Goal: Information Seeking & Learning: Learn about a topic

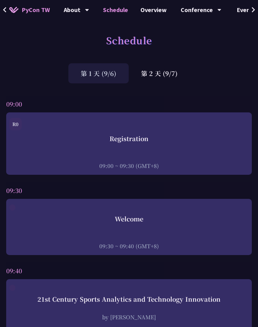
click at [164, 83] on div "第 2 天 (9/7)" at bounding box center [159, 73] width 61 height 20
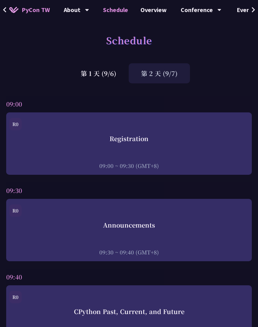
click at [114, 76] on div "第 1 天 (9/6)" at bounding box center [98, 73] width 60 height 20
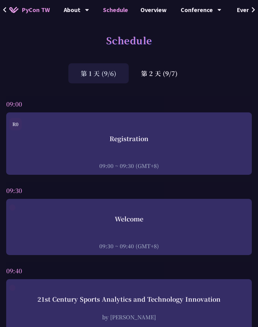
click at [155, 11] on link "Overview" at bounding box center [153, 10] width 39 height 20
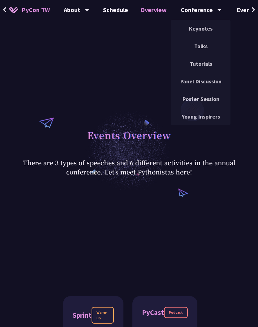
click at [89, 11] on div "Events" at bounding box center [76, 10] width 25 height 20
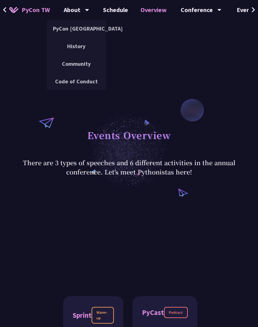
click at [25, 10] on span "PyCon TW" at bounding box center [36, 9] width 28 height 9
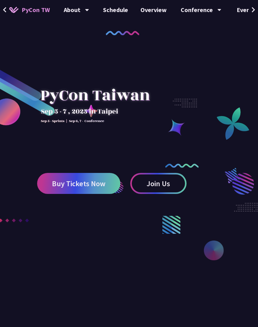
click at [104, 181] on span "Buy Tickets Now" at bounding box center [78, 184] width 53 height 8
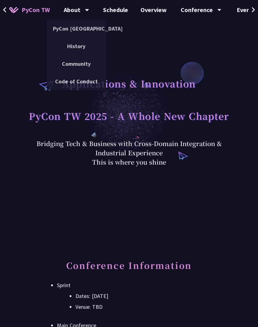
click at [114, 6] on link "Schedule" at bounding box center [115, 10] width 37 height 20
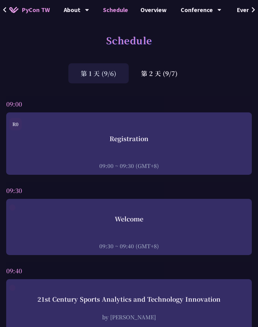
click at [159, 75] on div "第 2 天 (9/7)" at bounding box center [159, 73] width 61 height 20
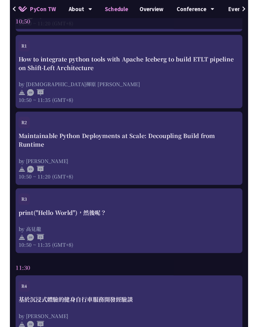
scroll to position [581, 0]
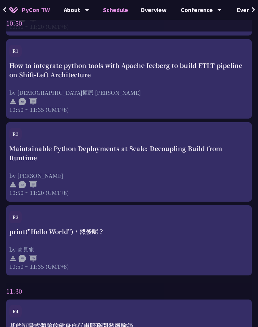
click at [175, 231] on div "print("Hello World")，然後呢？ by [PERSON_NAME] 10:50 ~ 11:35 (GMT+8)" at bounding box center [128, 248] width 239 height 43
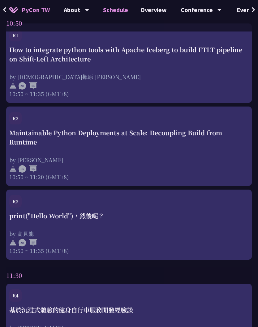
scroll to position [596, 0]
click at [195, 230] on div "by 高見龍" at bounding box center [128, 234] width 239 height 8
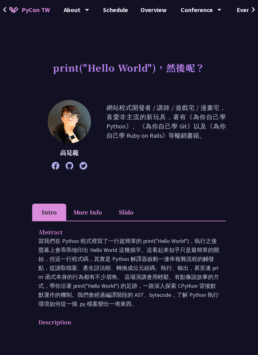
scroll to position [4, 0]
click at [129, 214] on li "Slido" at bounding box center [126, 211] width 34 height 17
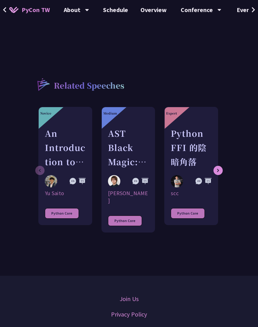
scroll to position [437, 0]
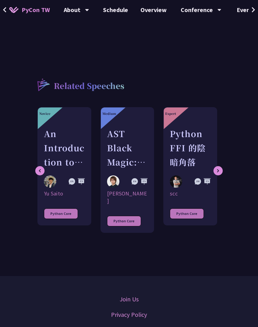
click at [134, 204] on div "[PERSON_NAME]" at bounding box center [127, 197] width 41 height 15
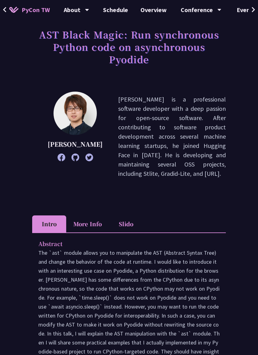
scroll to position [40, 0]
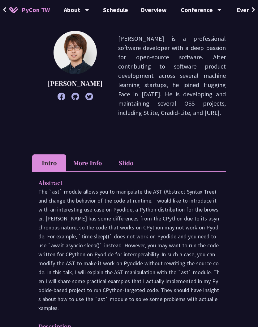
scroll to position [97, 0]
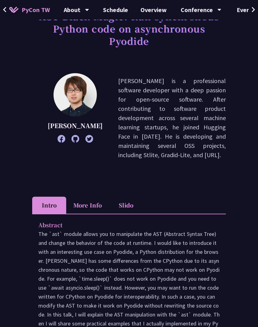
click at [81, 202] on li "More Info" at bounding box center [87, 205] width 43 height 17
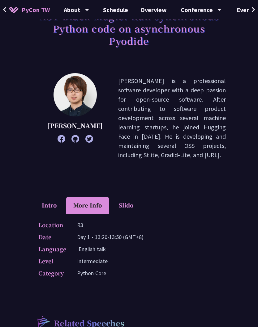
scroll to position [55, 0]
click at [131, 199] on li "Slido" at bounding box center [126, 205] width 34 height 17
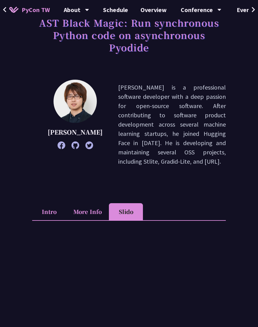
click at [81, 204] on li "More Info" at bounding box center [87, 212] width 43 height 17
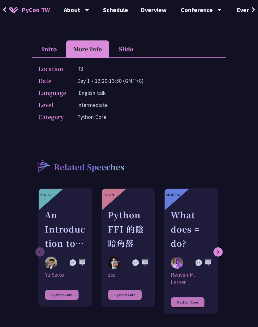
scroll to position [211, 0]
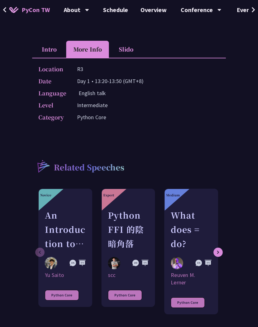
click at [134, 225] on div "Python FFI 的陰暗角落" at bounding box center [128, 229] width 41 height 43
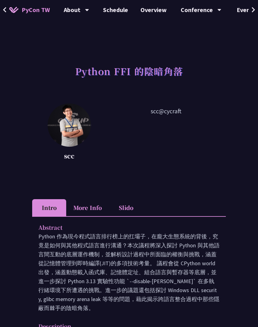
click at [79, 204] on li "More Info" at bounding box center [87, 207] width 43 height 17
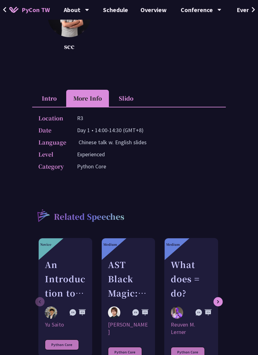
scroll to position [134, 0]
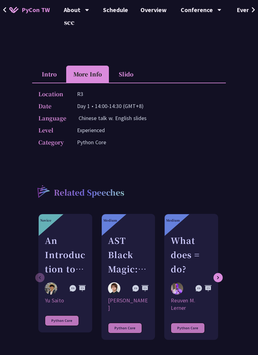
click at [57, 253] on div "An Introduction to the GIL for Python Beginners: Disabling It in Python 3.13 an…" at bounding box center [65, 254] width 41 height 43
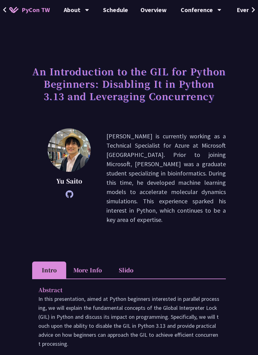
click at [99, 261] on li "More Info" at bounding box center [87, 269] width 43 height 17
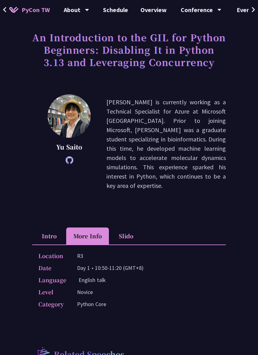
scroll to position [34, 0]
click at [45, 227] on li "Intro" at bounding box center [49, 235] width 34 height 17
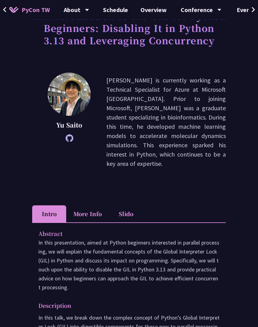
scroll to position [0, 0]
